Goal: Task Accomplishment & Management: Manage account settings

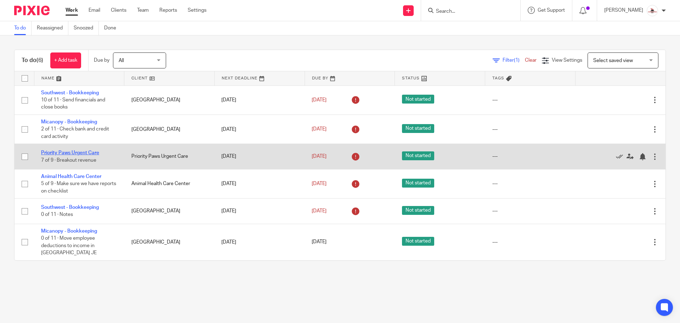
click at [78, 153] on link "Priority Paws Urgent Care" at bounding box center [70, 152] width 58 height 5
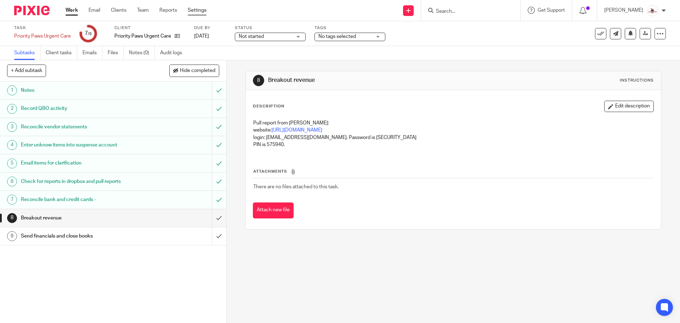
click at [202, 9] on link "Settings" at bounding box center [197, 10] width 19 height 7
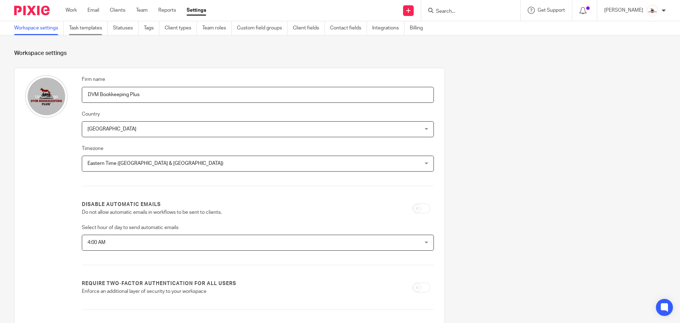
click at [90, 28] on link "Task templates" at bounding box center [88, 28] width 39 height 14
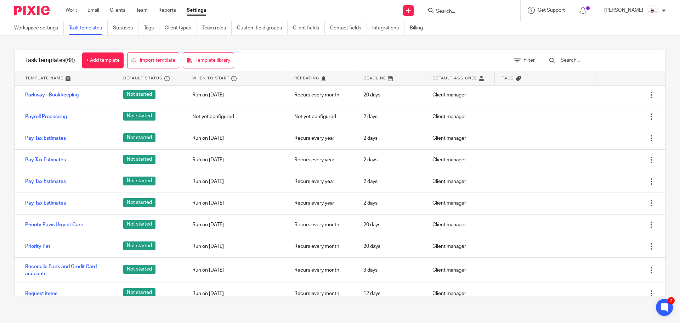
scroll to position [1098, 0]
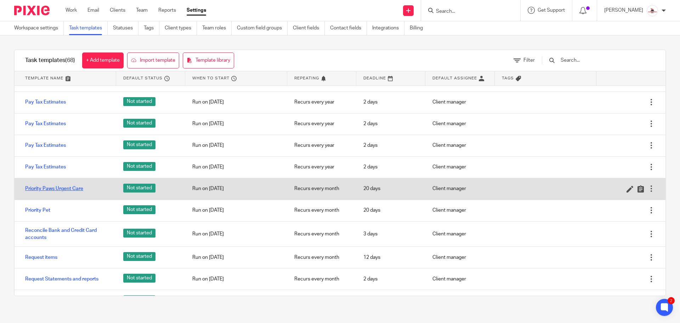
click at [72, 188] on link "Priority Paws Urgent Care" at bounding box center [54, 188] width 58 height 7
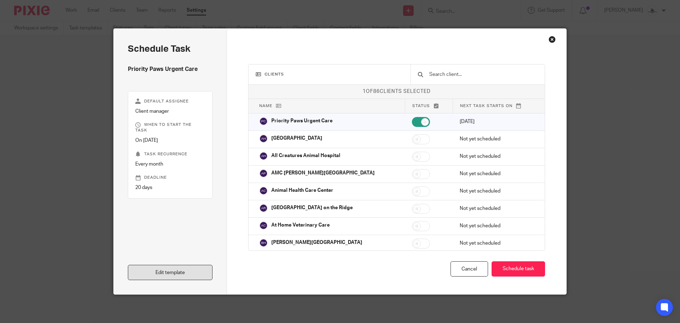
click at [163, 270] on link "Edit template" at bounding box center [170, 272] width 85 height 15
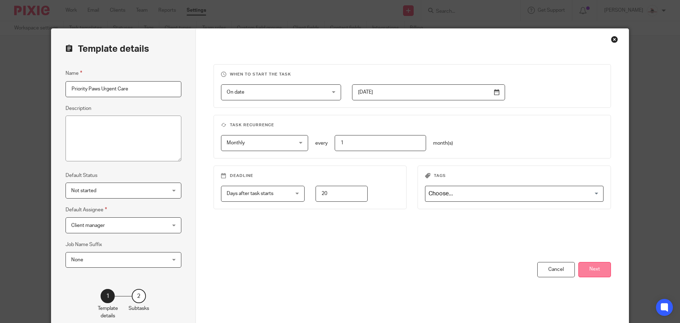
click at [597, 269] on button "Next" at bounding box center [595, 269] width 33 height 15
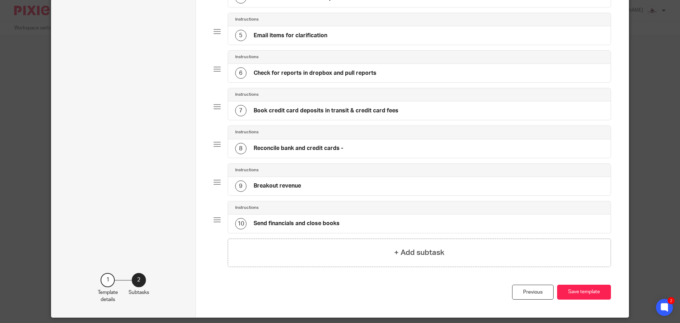
scroll to position [213, 0]
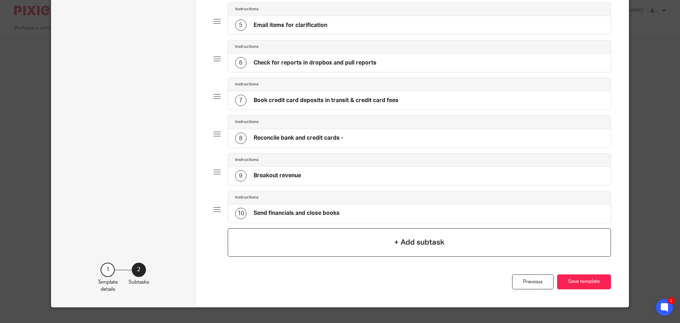
click at [420, 242] on h4 "+ Add subtask" at bounding box center [419, 242] width 50 height 11
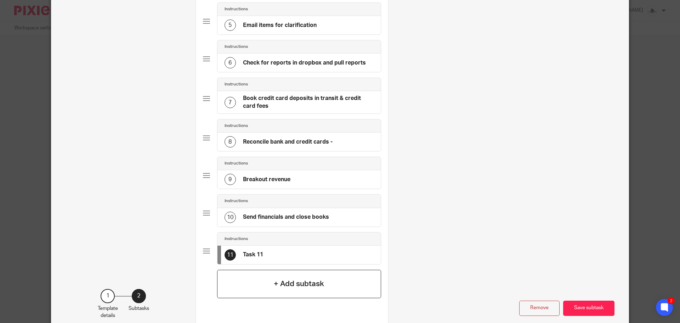
scroll to position [0, 0]
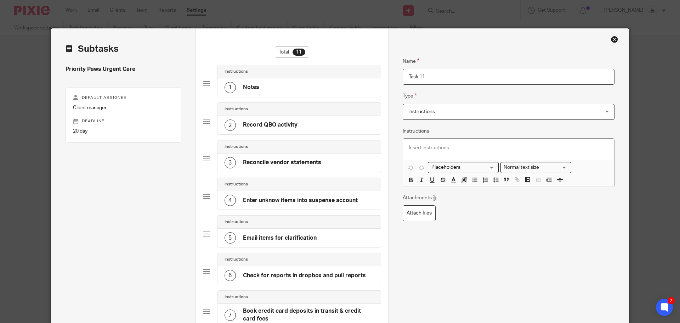
drag, startPoint x: 434, startPoint y: 77, endPoint x: 333, endPoint y: 54, distance: 103.5
click at [333, 54] on div "Subtasks Priority Paws Urgent Care Default assignee Client manager Deadline 20 …" at bounding box center [340, 287] width 578 height 517
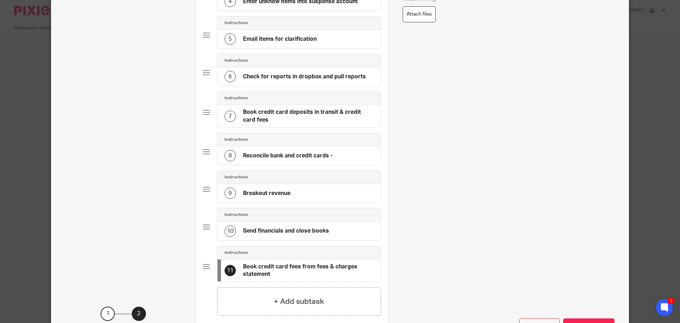
scroll to position [255, 0]
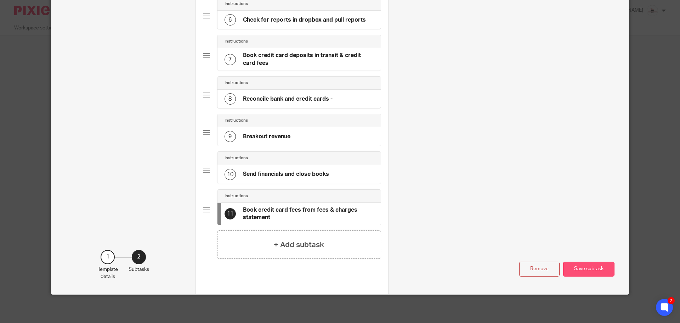
type input "Book credit card fees from fees & charges statement"
click at [574, 270] on button "Save subtask" at bounding box center [588, 268] width 51 height 15
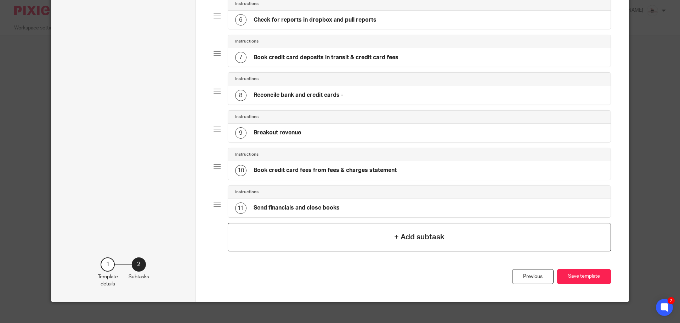
click at [433, 238] on h4 "+ Add subtask" at bounding box center [419, 236] width 50 height 11
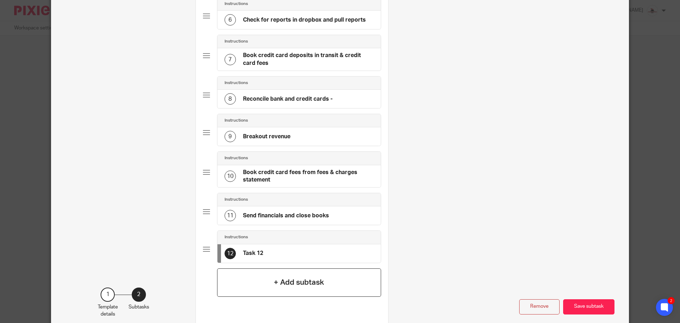
scroll to position [0, 0]
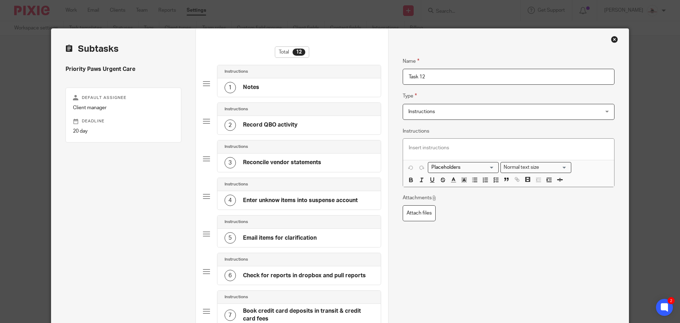
drag, startPoint x: 434, startPoint y: 78, endPoint x: 325, endPoint y: 65, distance: 109.9
click at [325, 65] on div "Subtasks Priority Paws Urgent Care Default assignee Client manager Deadline 20 …" at bounding box center [340, 308] width 578 height 559
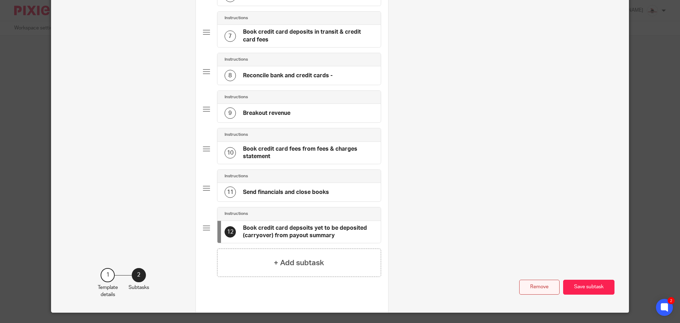
scroll to position [283, 0]
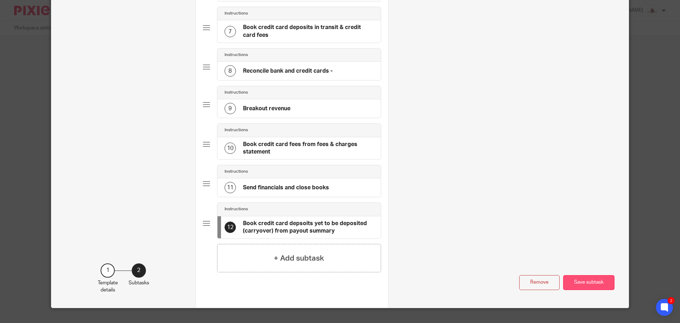
type input "Book credit card depsoits yet to be deposited (carryover) from payout summary"
click at [580, 282] on button "Save subtask" at bounding box center [588, 282] width 51 height 15
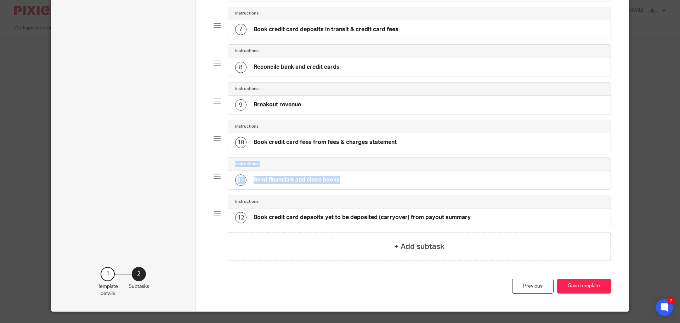
drag, startPoint x: 208, startPoint y: 214, endPoint x: 213, endPoint y: 178, distance: 36.5
click at [213, 178] on div "Total 12 Instructions 1 Notes Instructions 2 Record QBO activity Instructions 3…" at bounding box center [412, 28] width 433 height 566
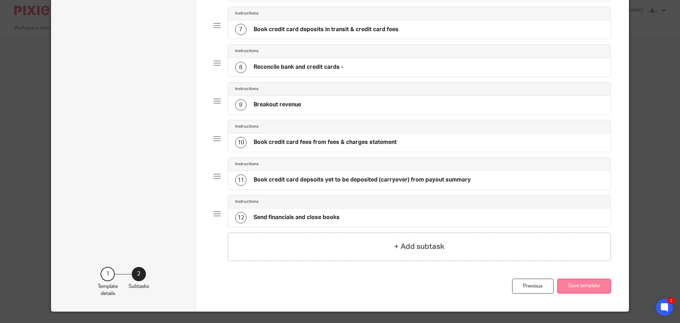
click at [598, 284] on button "Save template" at bounding box center [584, 286] width 54 height 15
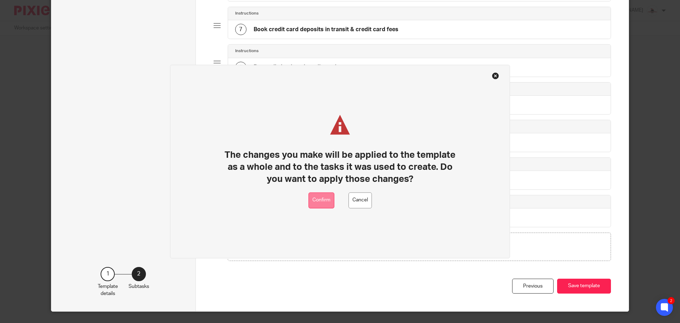
click at [328, 204] on button "Confirm" at bounding box center [322, 200] width 26 height 16
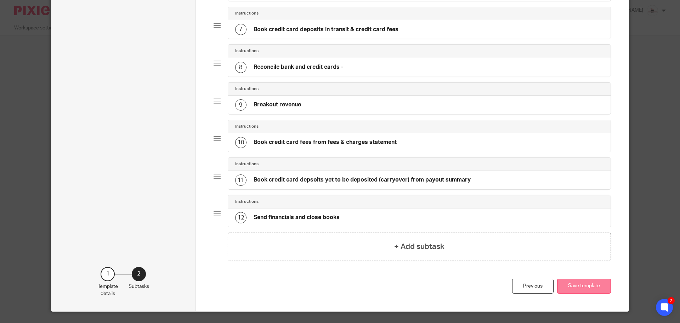
click at [573, 283] on button "Save template" at bounding box center [584, 286] width 54 height 15
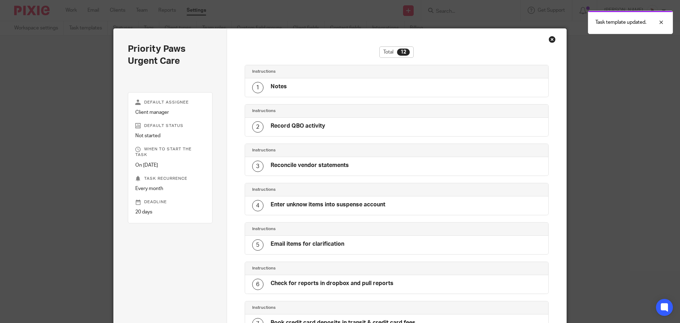
click at [550, 38] on div "Close this dialog window" at bounding box center [552, 39] width 7 height 7
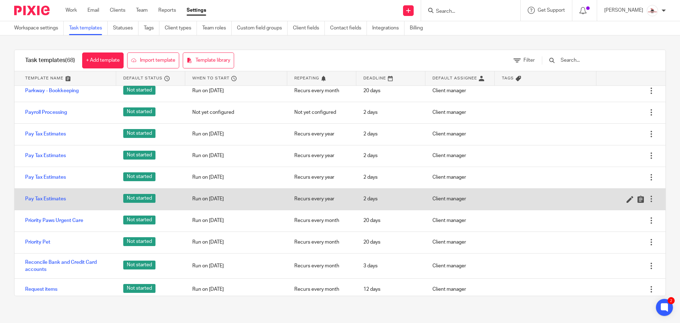
scroll to position [1098, 0]
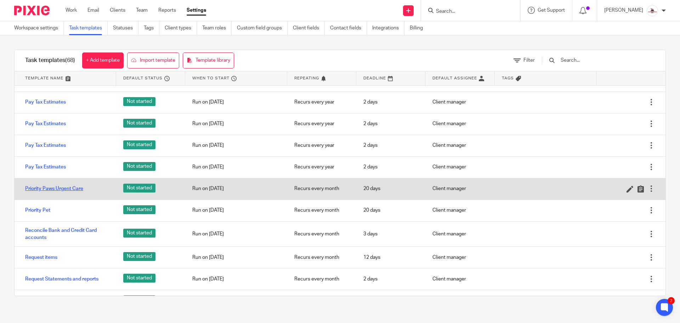
click at [73, 189] on link "Priority Paws Urgent Care" at bounding box center [54, 188] width 58 height 7
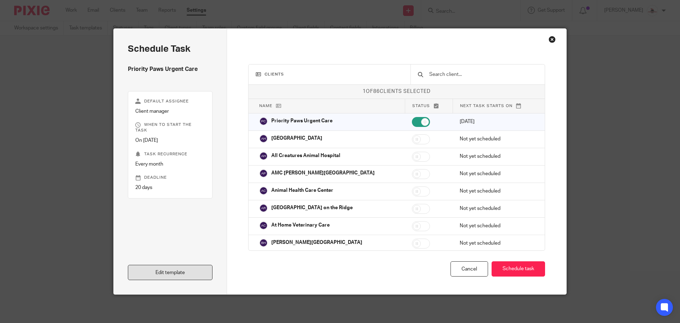
click at [190, 269] on link "Edit template" at bounding box center [170, 272] width 85 height 15
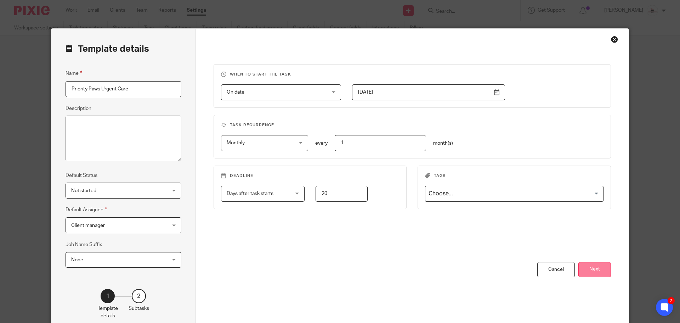
click at [589, 269] on button "Next" at bounding box center [595, 269] width 33 height 15
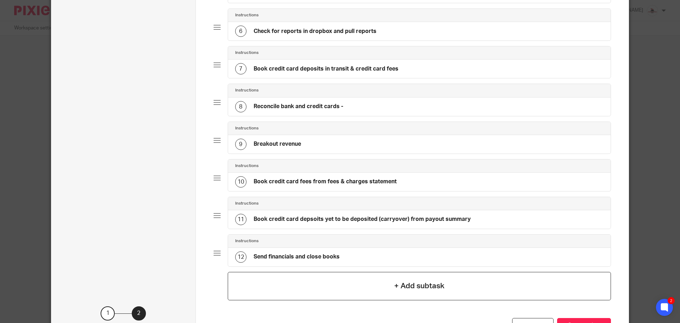
scroll to position [300, 0]
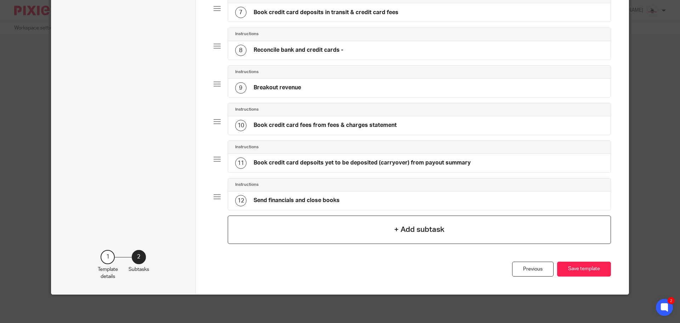
click at [421, 232] on h4 "+ Add subtask" at bounding box center [419, 229] width 50 height 11
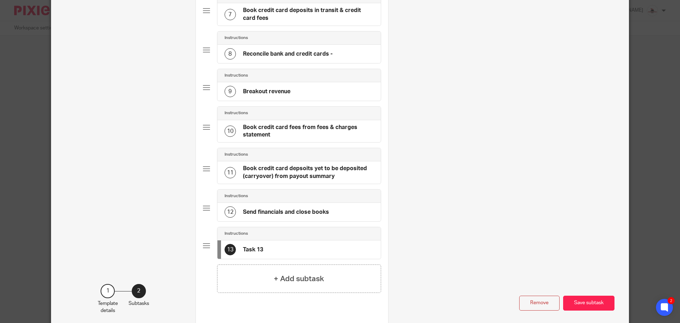
scroll to position [0, 0]
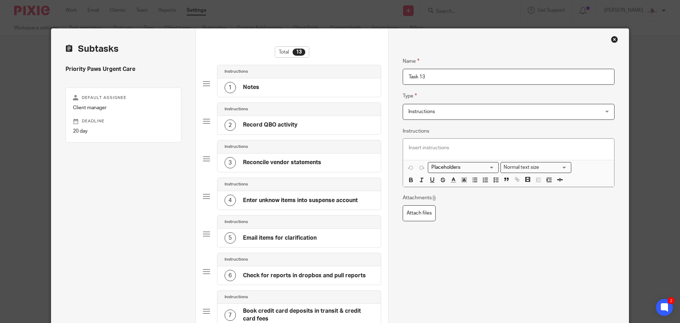
drag, startPoint x: 434, startPoint y: 79, endPoint x: 385, endPoint y: 73, distance: 50.0
click at [385, 73] on div "Subtasks Priority Paws Urgent Care Default assignee Client manager Deadline 20 …" at bounding box center [340, 329] width 578 height 600
type input "Pull reports from Provet"
click at [458, 151] on p at bounding box center [509, 147] width 200 height 7
click at [417, 142] on div at bounding box center [508, 149] width 211 height 21
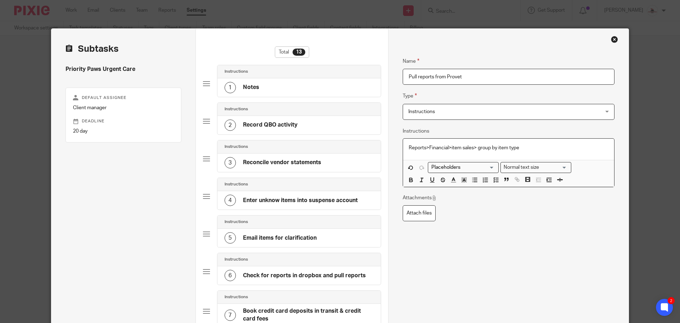
click at [409, 149] on p "Reports>Financial>item sales> group by item type" at bounding box center [509, 147] width 200 height 7
click at [570, 147] on p "Sales report - Reports>Financial>item sales> group by item type" at bounding box center [509, 147] width 200 height 7
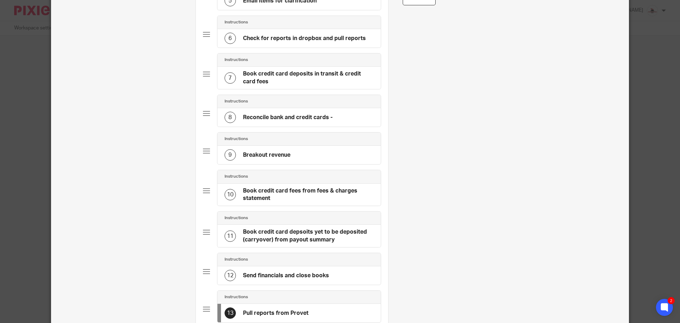
scroll to position [319, 0]
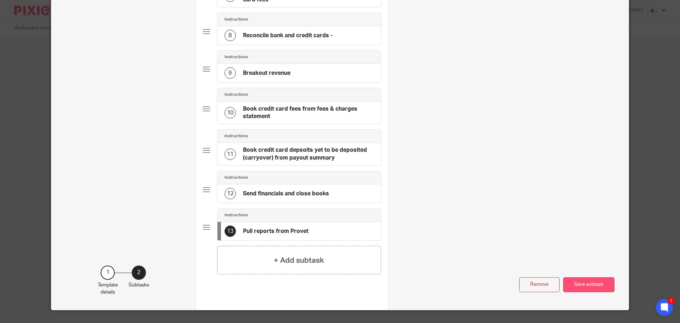
click at [588, 283] on button "Save subtask" at bounding box center [588, 284] width 51 height 15
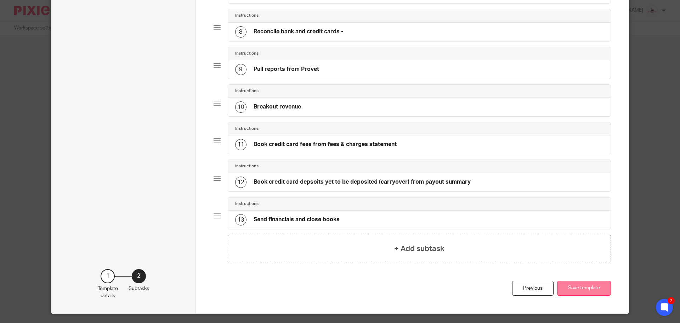
click at [591, 291] on button "Save template" at bounding box center [584, 288] width 54 height 15
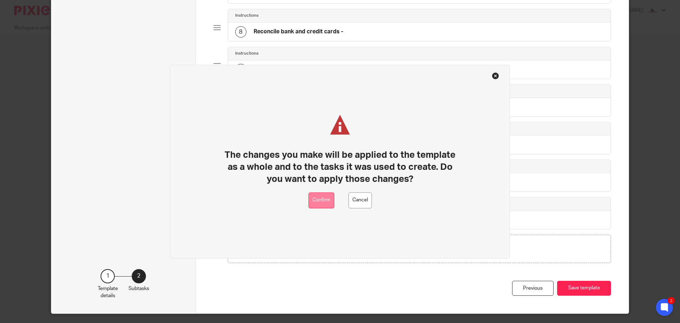
click at [325, 203] on button "Confirm" at bounding box center [322, 200] width 26 height 16
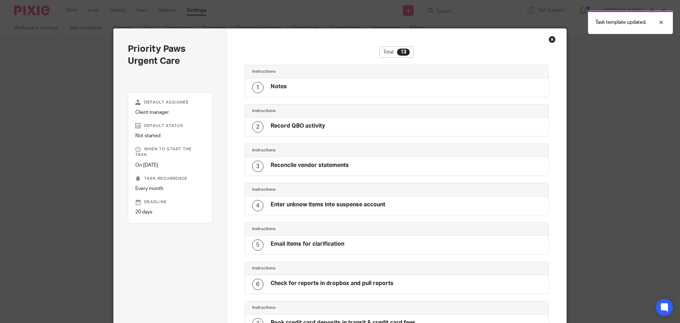
click at [549, 37] on div "Close this dialog window" at bounding box center [552, 39] width 7 height 7
